Goal: Find specific page/section: Find specific page/section

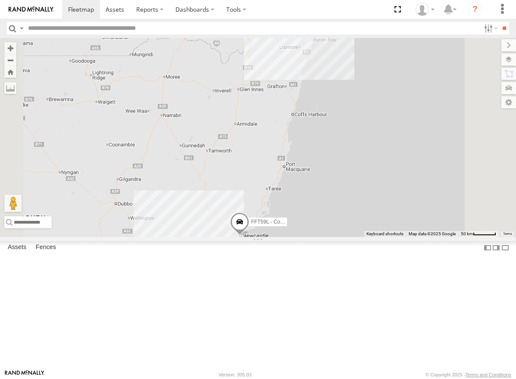
click at [0, 0] on div "[PERSON_NAME] - Yellow [GEOGRAPHIC_DATA]" at bounding box center [0, 0] width 0 height 0
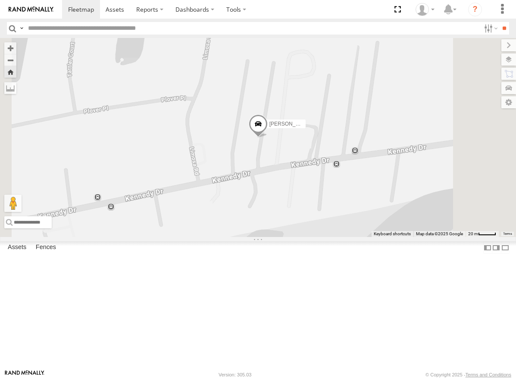
click at [267, 138] on span at bounding box center [258, 125] width 19 height 23
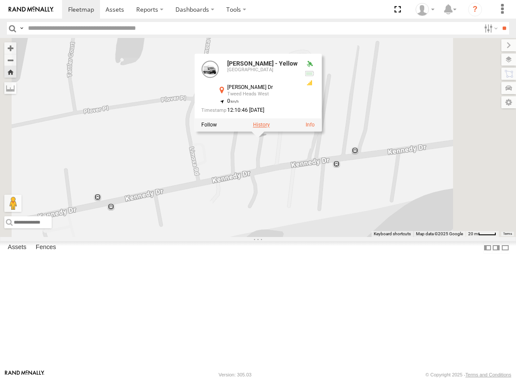
click at [270, 128] on label at bounding box center [261, 125] width 17 height 6
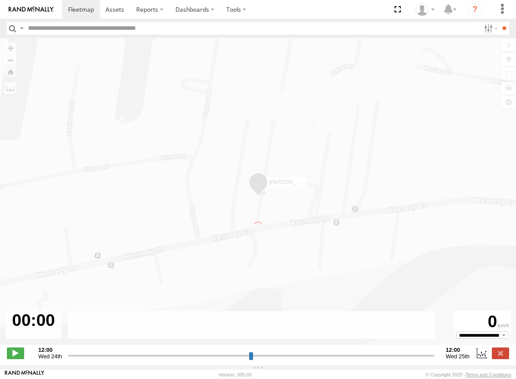
type input "**********"
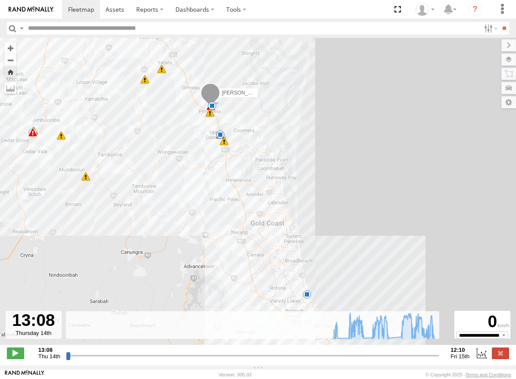
drag, startPoint x: 289, startPoint y: 241, endPoint x: 268, endPoint y: 113, distance: 129.9
click at [268, 113] on div "[PERSON_NAME] - Yellow 05:48 Fri 06:00 Fri 07:06 Fri 07:23 Fri 07:29 Fri 07:35 …" at bounding box center [258, 196] width 516 height 316
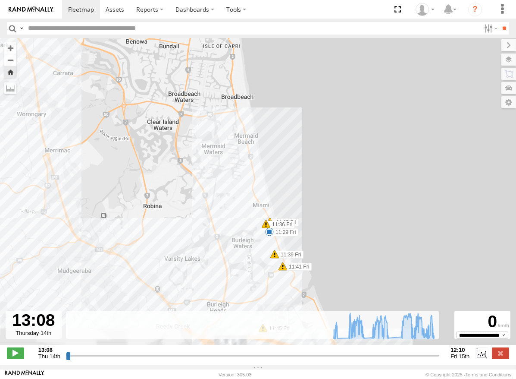
drag, startPoint x: 330, startPoint y: 222, endPoint x: 298, endPoint y: 136, distance: 92.2
click at [298, 136] on div "[PERSON_NAME] - Yellow 05:48 Fri 06:00 Fri 07:06 Fri 07:23 Fri 07:29 Fri 07:35 …" at bounding box center [258, 196] width 516 height 316
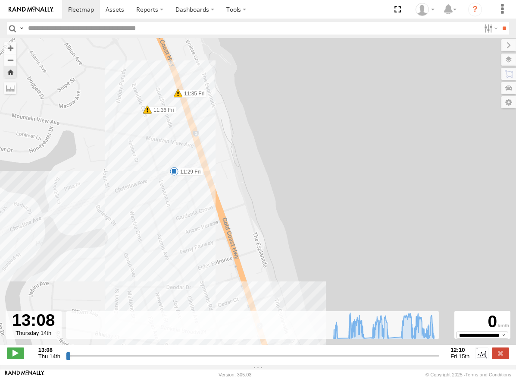
drag, startPoint x: 200, startPoint y: 187, endPoint x: 288, endPoint y: 173, distance: 89.2
click at [288, 173] on div "[PERSON_NAME] - Yellow 05:48 Fri 06:00 Fri 07:06 Fri 07:23 Fri 07:29 Fri 07:35 …" at bounding box center [258, 196] width 516 height 316
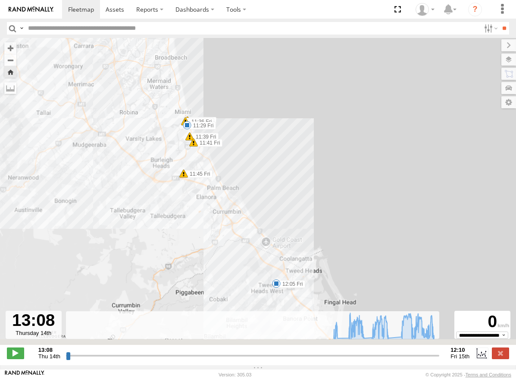
drag, startPoint x: 164, startPoint y: 255, endPoint x: 143, endPoint y: 161, distance: 96.4
click at [143, 161] on div "[PERSON_NAME] - Yellow 05:48 Fri 06:00 Fri 07:06 Fri 07:23 Fri 07:29 Fri 07:35 …" at bounding box center [258, 196] width 516 height 316
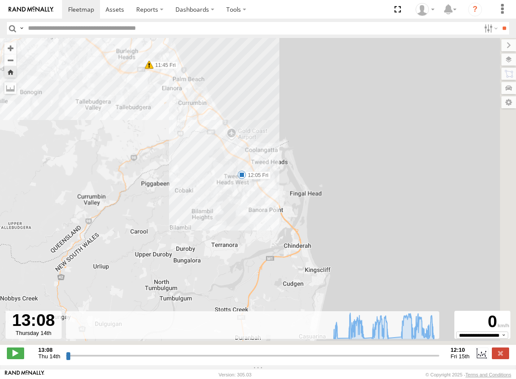
drag, startPoint x: 200, startPoint y: 230, endPoint x: 169, endPoint y: 133, distance: 102.1
click at [169, 133] on div "[PERSON_NAME] - Yellow 05:48 Fri 06:00 Fri 07:06 Fri 07:23 Fri 07:29 Fri 07:35 …" at bounding box center [258, 196] width 516 height 316
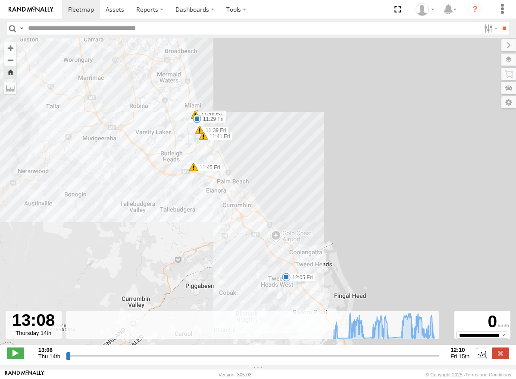
drag, startPoint x: 121, startPoint y: 156, endPoint x: 164, endPoint y: 256, distance: 108.4
click at [164, 256] on div "[PERSON_NAME] - Yellow 05:48 Fri 06:00 Fri 07:06 Fri 07:23 Fri 07:29 Fri 07:35 …" at bounding box center [258, 196] width 516 height 316
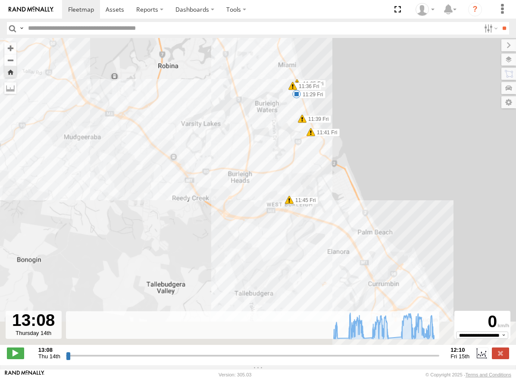
drag, startPoint x: 343, startPoint y: 208, endPoint x: 352, endPoint y: 99, distance: 110.0
click at [352, 99] on div "[PERSON_NAME] - Yellow 05:48 Fri 06:00 Fri 07:06 Fri 07:23 Fri 07:29 Fri 07:35 …" at bounding box center [258, 196] width 516 height 316
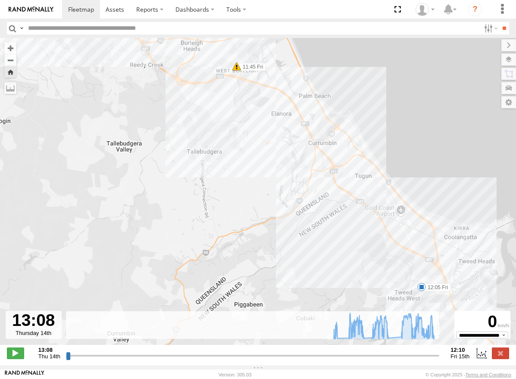
drag, startPoint x: 362, startPoint y: 244, endPoint x: 311, endPoint y: 140, distance: 115.6
click at [311, 140] on div "[PERSON_NAME] - Yellow 05:48 Fri 06:00 Fri 07:06 Fri 07:23 Fri 07:29 Fri 07:35 …" at bounding box center [258, 196] width 516 height 316
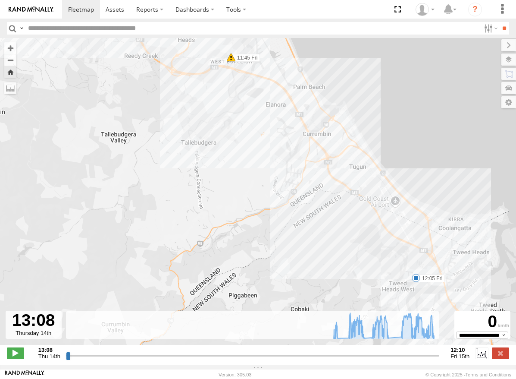
drag, startPoint x: 369, startPoint y: 258, endPoint x: 333, endPoint y: 204, distance: 64.9
click at [333, 204] on div "[PERSON_NAME] - Yellow 05:48 Fri 06:00 Fri 07:06 Fri 07:23 Fri 07:29 Fri 07:35 …" at bounding box center [258, 196] width 516 height 316
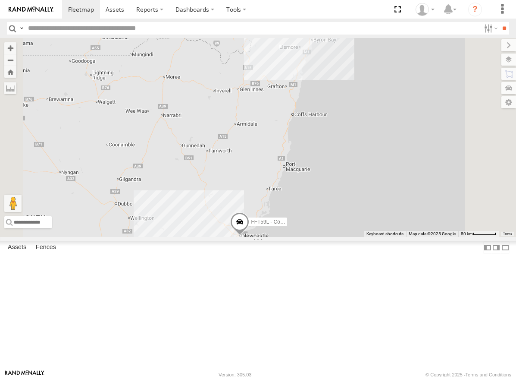
click at [0, 0] on div "[GEOGRAPHIC_DATA]" at bounding box center [0, 0] width 0 height 0
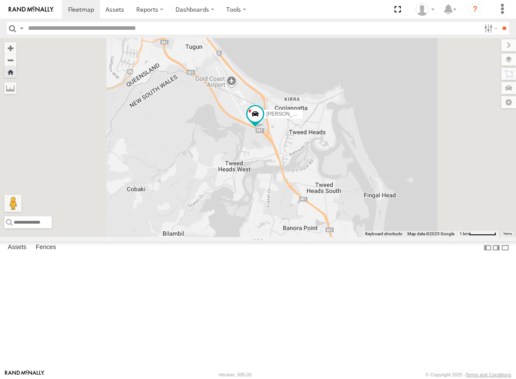
drag, startPoint x: 312, startPoint y: 167, endPoint x: 343, endPoint y: 189, distance: 37.4
click at [343, 189] on div "[PERSON_NAME] - Yellow" at bounding box center [258, 137] width 516 height 199
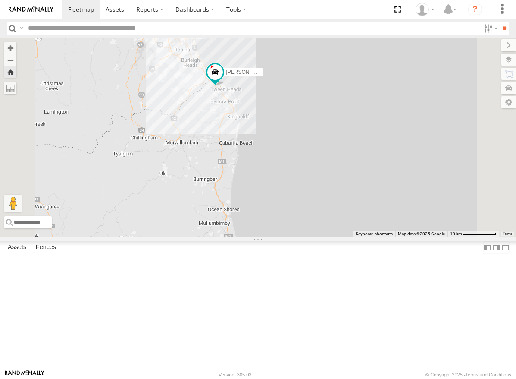
click at [275, 23] on input "text" at bounding box center [253, 28] width 456 height 13
click at [0, 0] on div "Matthew - Yellow Brisbane Pacific Mtwy Tweed Heads West -28.17873 153.51863 Vid…" at bounding box center [0, 0] width 0 height 0
click at [0, 0] on div "[GEOGRAPHIC_DATA]" at bounding box center [0, 0] width 0 height 0
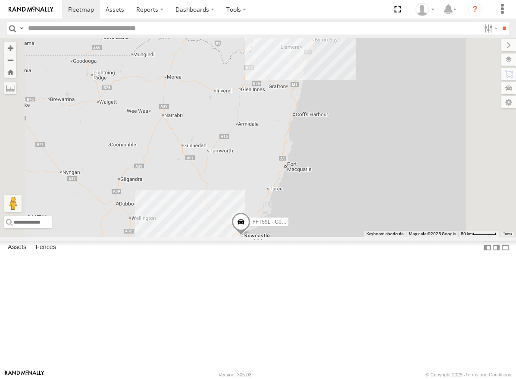
click at [0, 0] on div "[GEOGRAPHIC_DATA]" at bounding box center [0, 0] width 0 height 0
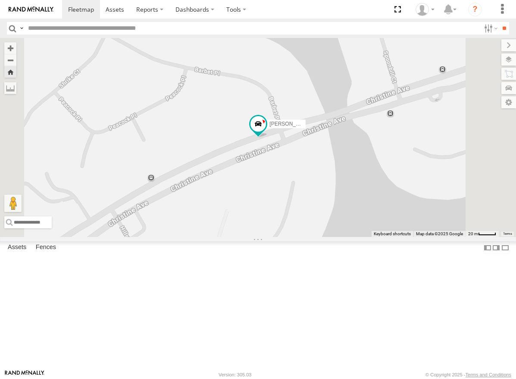
click at [0, 0] on div "[GEOGRAPHIC_DATA]" at bounding box center [0, 0] width 0 height 0
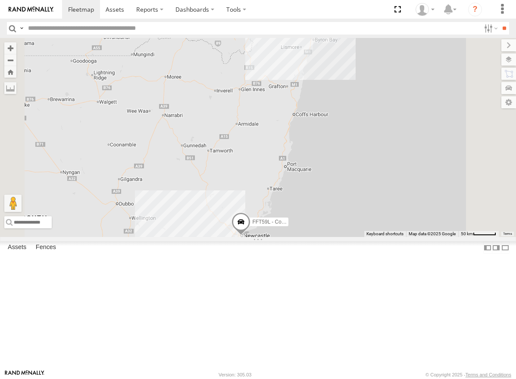
click at [0, 0] on div "[GEOGRAPHIC_DATA]" at bounding box center [0, 0] width 0 height 0
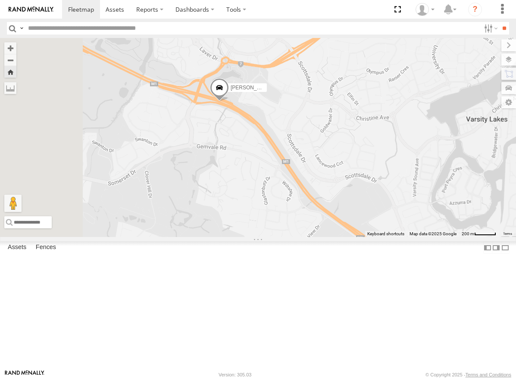
drag, startPoint x: 271, startPoint y: 126, endPoint x: 314, endPoint y: 161, distance: 55.2
click at [314, 161] on div "[PERSON_NAME] - Yellow" at bounding box center [258, 137] width 516 height 199
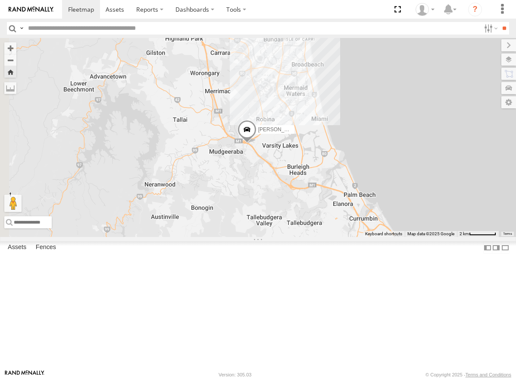
drag, startPoint x: 288, startPoint y: 138, endPoint x: 333, endPoint y: 190, distance: 68.5
click at [332, 190] on div "[PERSON_NAME] - Yellow" at bounding box center [258, 137] width 516 height 199
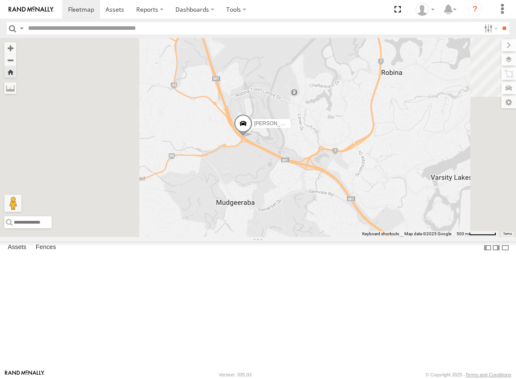
drag, startPoint x: 314, startPoint y: 123, endPoint x: 379, endPoint y: 163, distance: 76.3
click at [384, 163] on div "[PERSON_NAME] - Yellow" at bounding box center [258, 137] width 516 height 199
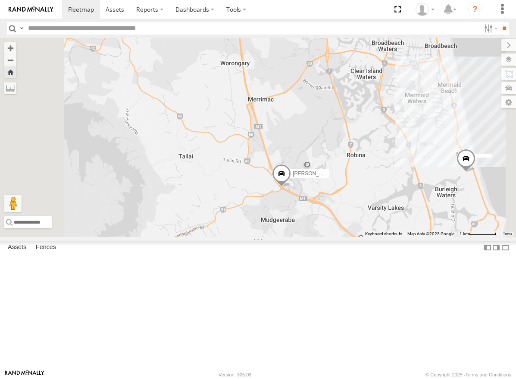
drag, startPoint x: 334, startPoint y: 151, endPoint x: 363, endPoint y: 221, distance: 75.5
click at [363, 221] on div "[PERSON_NAME] - Yellow" at bounding box center [258, 137] width 516 height 199
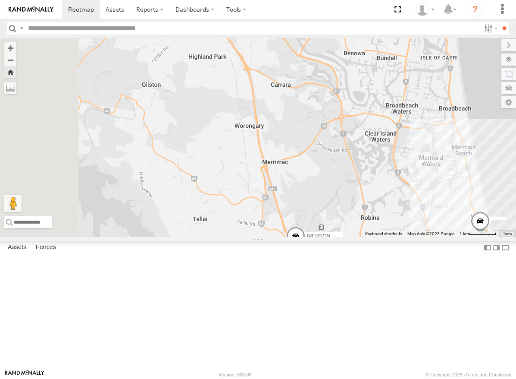
drag, startPoint x: 345, startPoint y: 168, endPoint x: 356, endPoint y: 206, distance: 39.4
click at [356, 206] on div "[PERSON_NAME] - Yellow" at bounding box center [258, 137] width 516 height 199
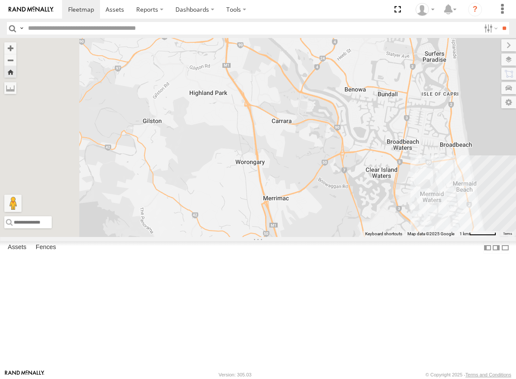
drag, startPoint x: 336, startPoint y: 130, endPoint x: 331, endPoint y: 146, distance: 16.2
click at [331, 146] on div "[PERSON_NAME] - Yellow" at bounding box center [258, 137] width 516 height 199
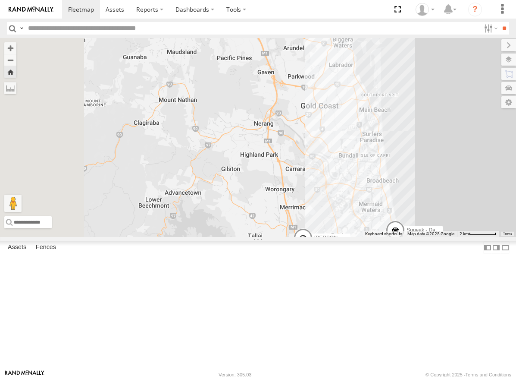
drag, startPoint x: 349, startPoint y: 94, endPoint x: 362, endPoint y: 187, distance: 94.1
click at [362, 187] on div "Squeak - Dark Green Matthew - Yellow" at bounding box center [258, 137] width 516 height 199
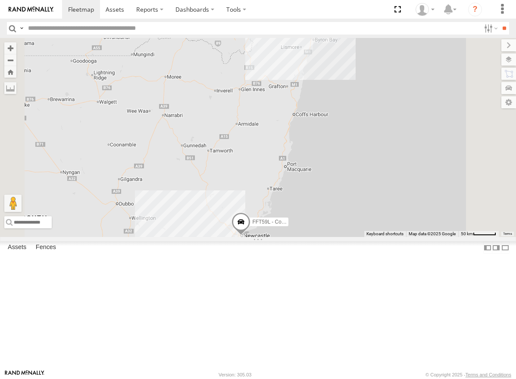
click at [0, 0] on div "[GEOGRAPHIC_DATA]" at bounding box center [0, 0] width 0 height 0
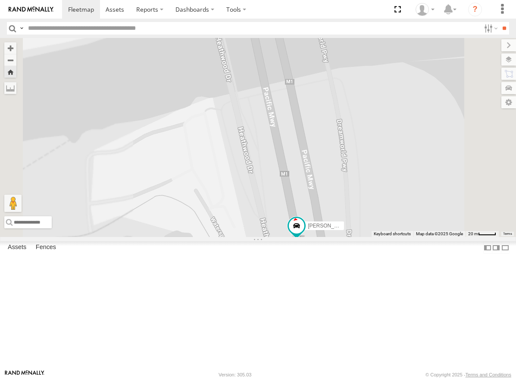
drag, startPoint x: 277, startPoint y: 133, endPoint x: 325, endPoint y: 249, distance: 125.1
click at [324, 237] on div "[PERSON_NAME] - Yellow" at bounding box center [258, 137] width 516 height 199
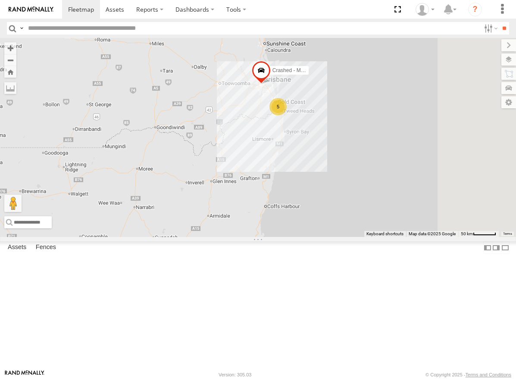
drag, startPoint x: 425, startPoint y: 101, endPoint x: 396, endPoint y: 193, distance: 97.2
click at [396, 193] on div "5 FFT59L - Corolla Hatch 2 Crashed - Mint Green" at bounding box center [258, 137] width 516 height 199
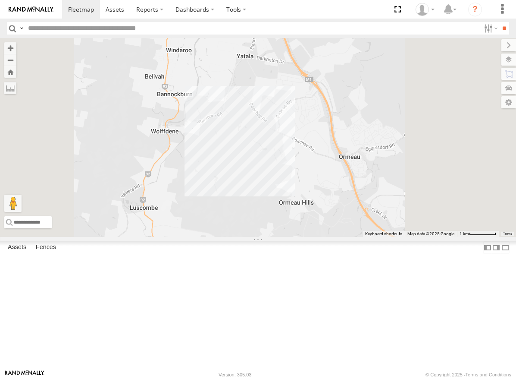
drag, startPoint x: 429, startPoint y: 185, endPoint x: 388, endPoint y: 174, distance: 42.4
click at [388, 174] on div "FFT59L - Corolla Hatch Crashed - Mint Green Squeak - Dark Green" at bounding box center [258, 137] width 516 height 199
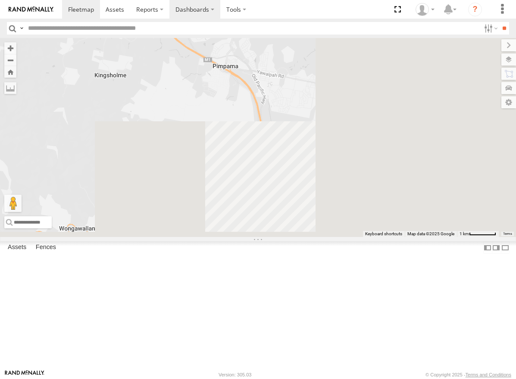
drag, startPoint x: 405, startPoint y: 201, endPoint x: 217, endPoint y: 15, distance: 264.8
click at [217, 15] on body at bounding box center [258, 189] width 516 height 379
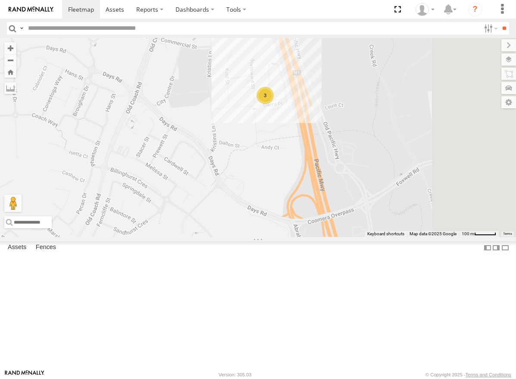
drag, startPoint x: 371, startPoint y: 179, endPoint x: 348, endPoint y: 213, distance: 40.9
click at [346, 213] on div "FFT59L - Corolla Hatch Crashed - Mint Green Squeak - Dark Green Matthew - Yello…" at bounding box center [258, 137] width 516 height 199
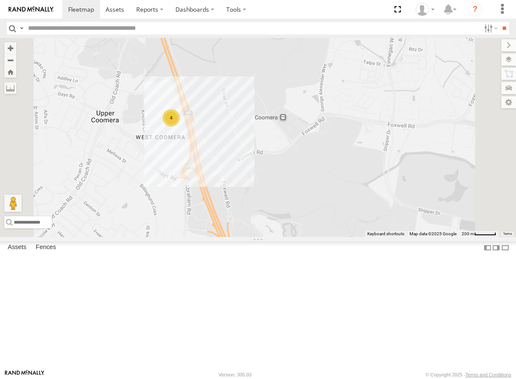
click at [180, 126] on div "4" at bounding box center [171, 117] width 17 height 17
